Goal: Complete application form: Complete application form

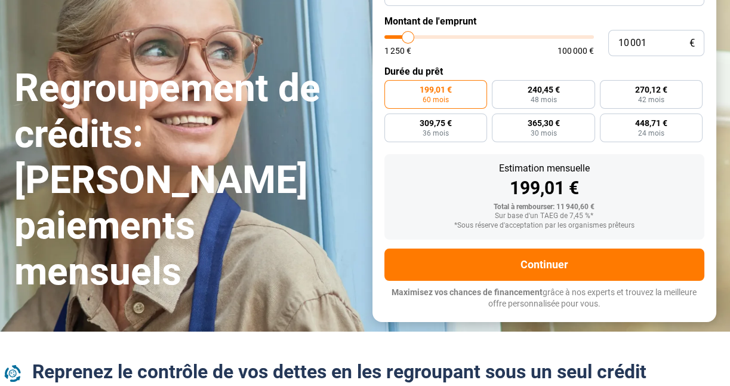
scroll to position [172, 0]
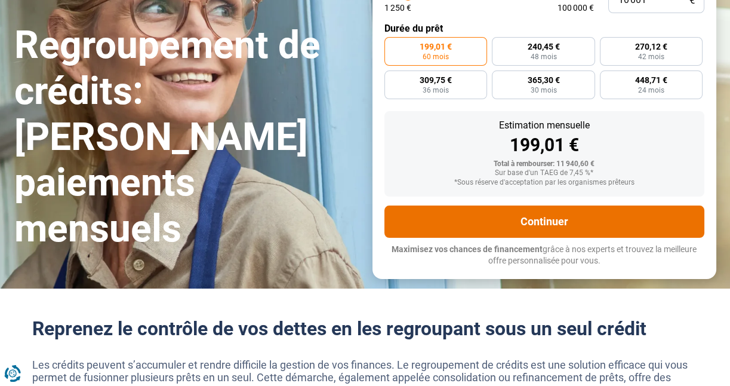
click at [540, 216] on button "Continuer" at bounding box center [544, 221] width 320 height 32
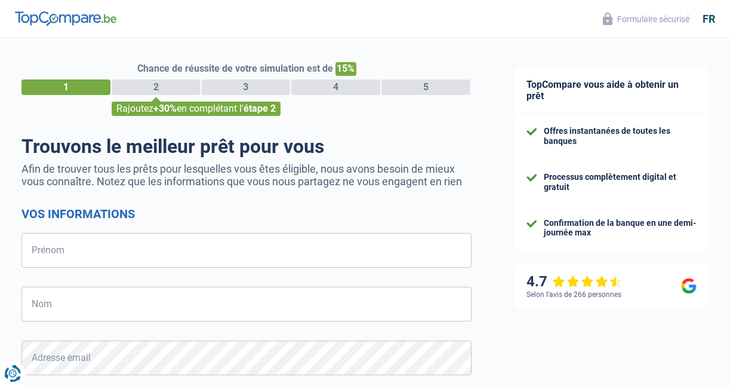
select select "32"
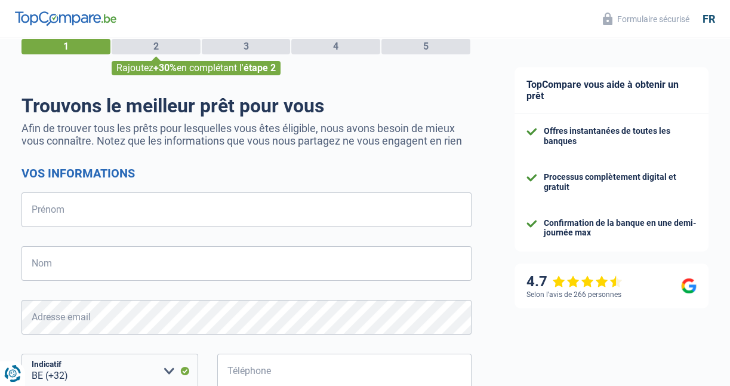
scroll to position [119, 0]
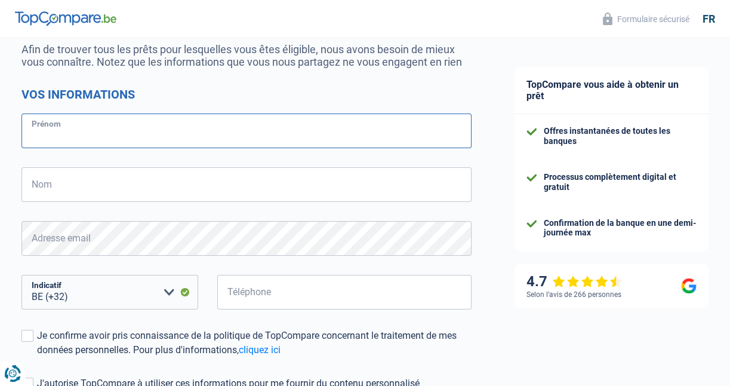
click at [84, 141] on input "Prénom" at bounding box center [246, 130] width 450 height 35
type input "JOSIANE"
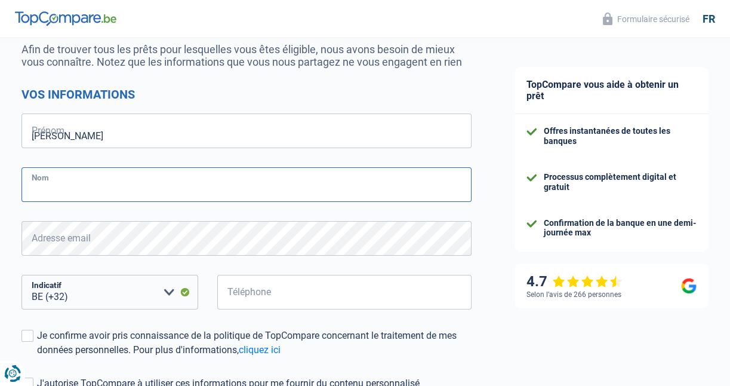
type input "HENIN"
click at [72, 292] on select "BE (+32) LU (+352) Veuillez sélectionner une option" at bounding box center [109, 292] width 177 height 35
click at [84, 290] on select "BE (+32) LU (+352) Veuillez sélectionner une option" at bounding box center [109, 292] width 177 height 35
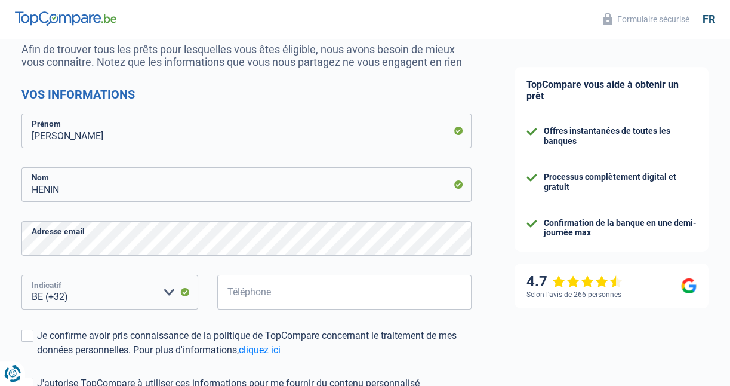
click at [73, 294] on select "BE (+32) LU (+352) Veuillez sélectionner une option" at bounding box center [109, 292] width 177 height 35
click at [117, 294] on select "BE (+32) LU (+352) Veuillez sélectionner une option" at bounding box center [109, 292] width 177 height 35
click at [115, 293] on select "BE (+32) LU (+352) Veuillez sélectionner une option" at bounding box center [109, 292] width 177 height 35
click at [172, 290] on select "BE (+32) LU (+352) Veuillez sélectionner une option" at bounding box center [109, 292] width 177 height 35
click at [188, 291] on select "BE (+32) LU (+352) Veuillez sélectionner une option" at bounding box center [109, 292] width 177 height 35
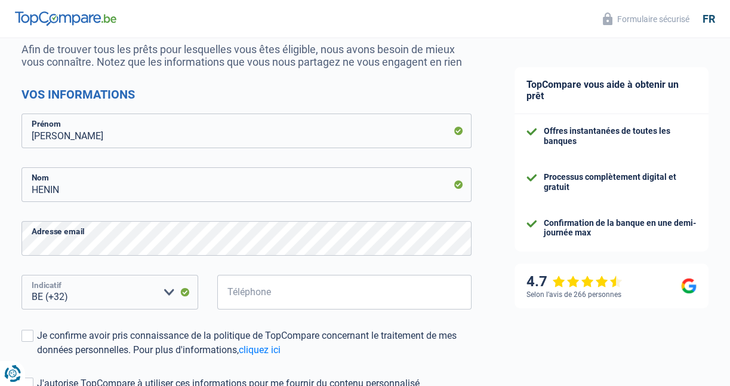
click at [80, 290] on select "BE (+32) LU (+352) Veuillez sélectionner une option" at bounding box center [109, 292] width 177 height 35
click at [282, 295] on input "Téléphone" at bounding box center [344, 292] width 254 height 35
type input "498785536"
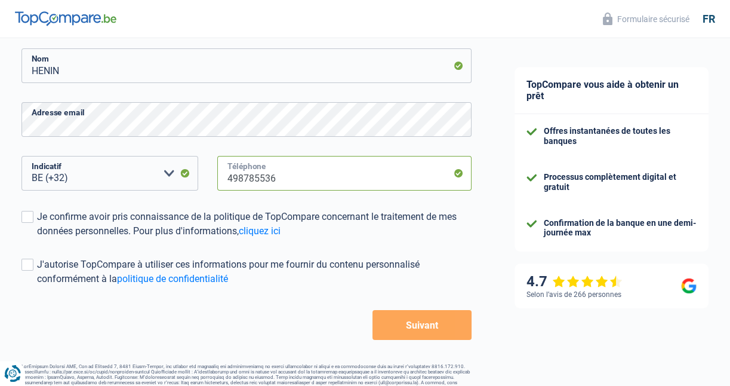
scroll to position [239, 0]
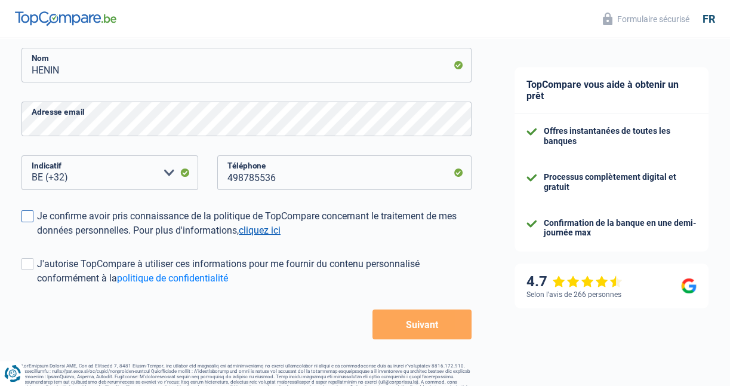
click at [279, 232] on link "cliquez ici" at bounding box center [260, 229] width 42 height 11
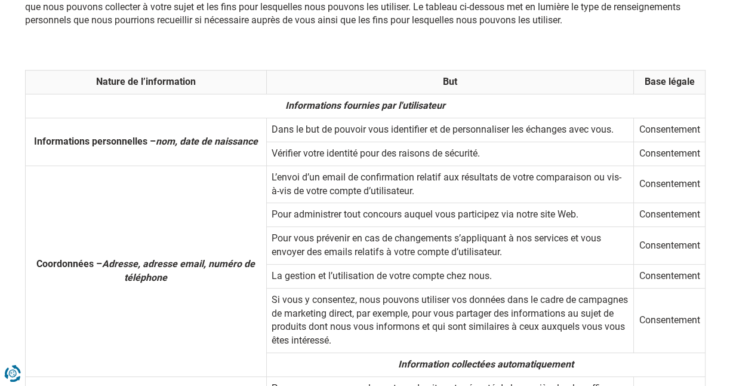
scroll to position [537, 0]
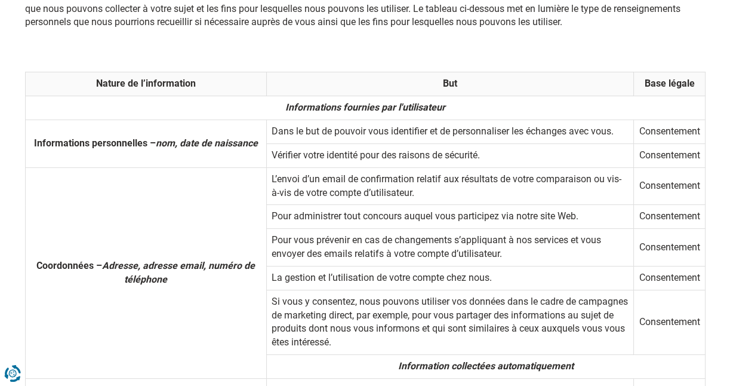
click at [648, 167] on td "Consentement" at bounding box center [669, 155] width 71 height 24
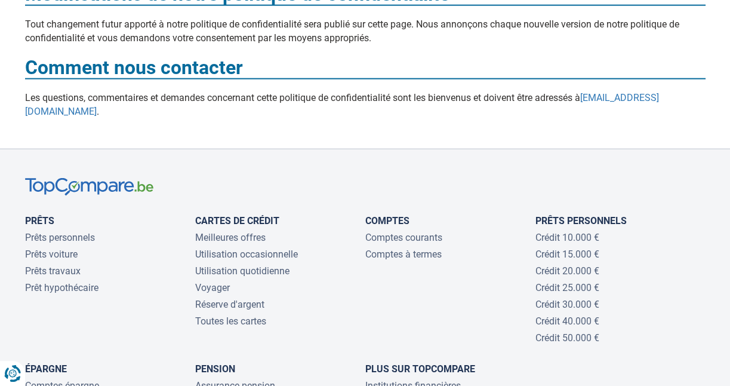
scroll to position [4894, 0]
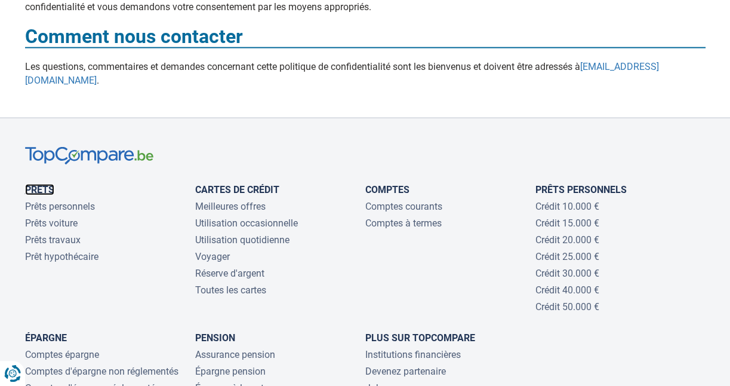
click at [41, 195] on link "Prêts" at bounding box center [39, 189] width 29 height 11
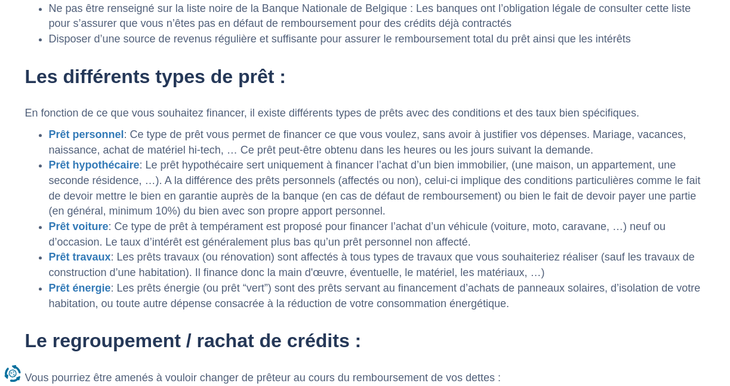
scroll to position [1253, 0]
